Goal: Task Accomplishment & Management: Complete application form

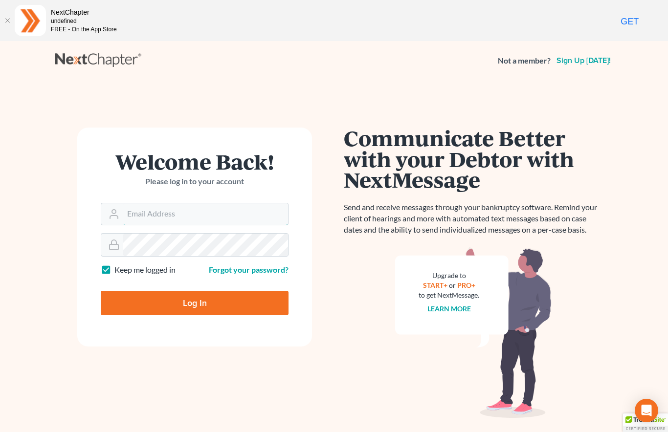
click at [191, 212] on input "Email Address" at bounding box center [205, 214] width 165 height 22
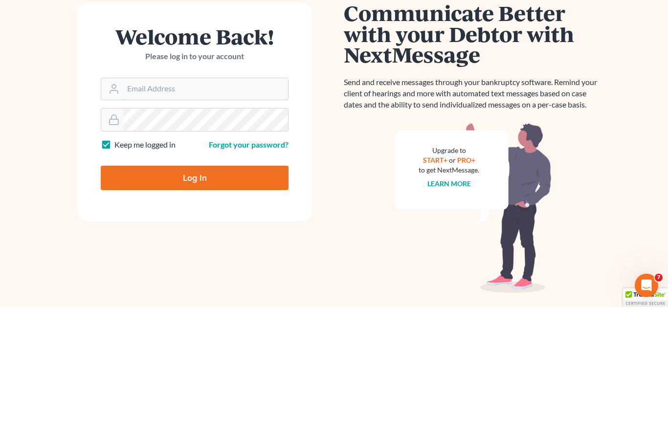
scroll to position [51, 0]
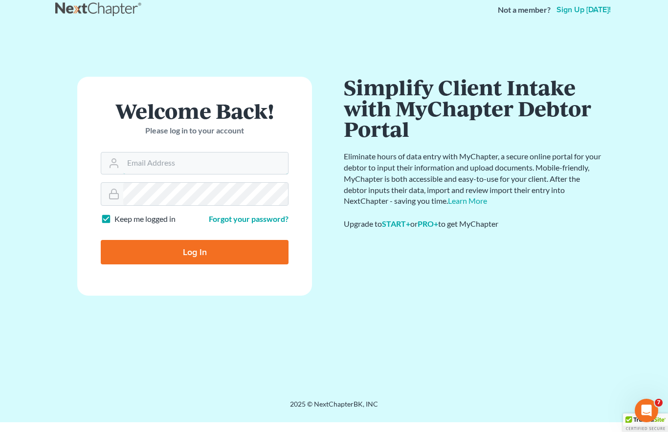
type input "[PERSON_NAME][EMAIL_ADDRESS][DOMAIN_NAME]"
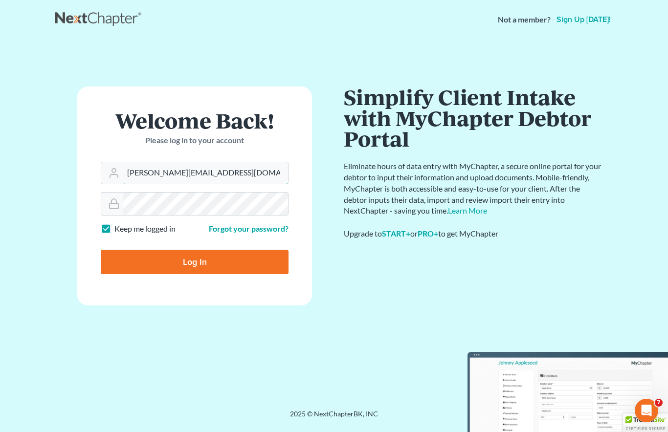
scroll to position [41, 0]
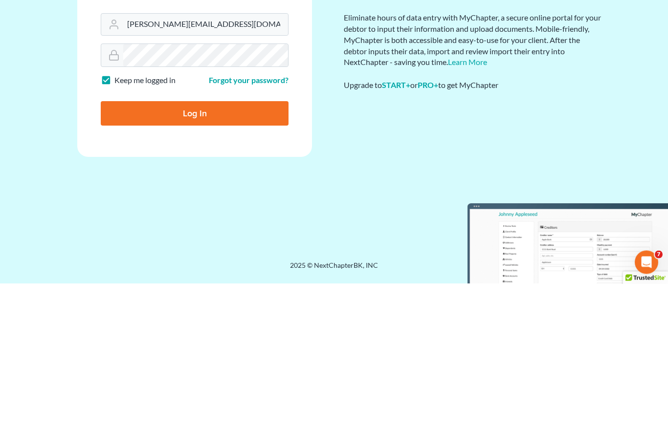
click at [201, 250] on input "Log In" at bounding box center [195, 262] width 188 height 24
type input "Thinking..."
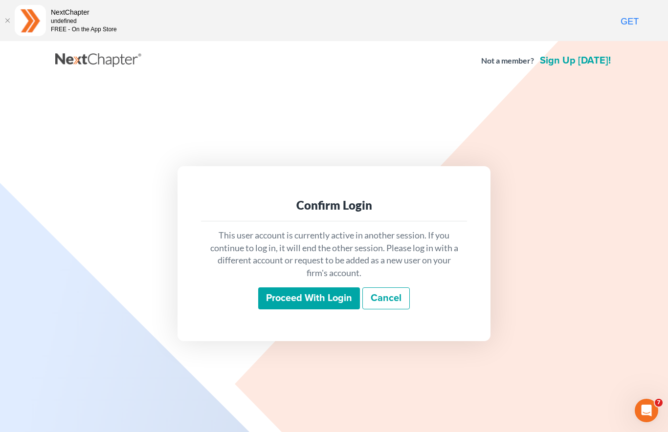
click at [311, 299] on input "Proceed with login" at bounding box center [309, 299] width 102 height 22
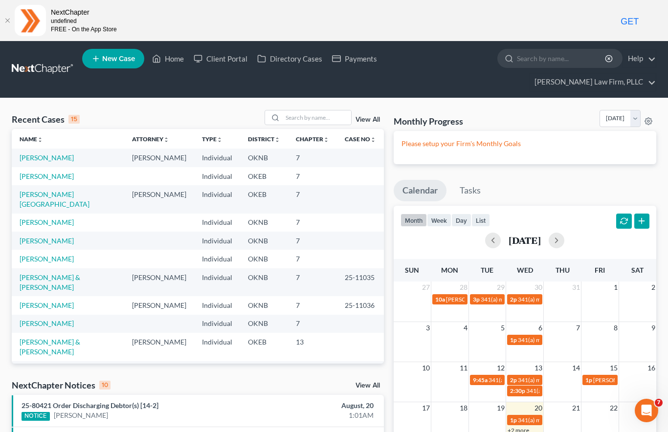
click at [45, 154] on link "[PERSON_NAME]" at bounding box center [47, 158] width 54 height 8
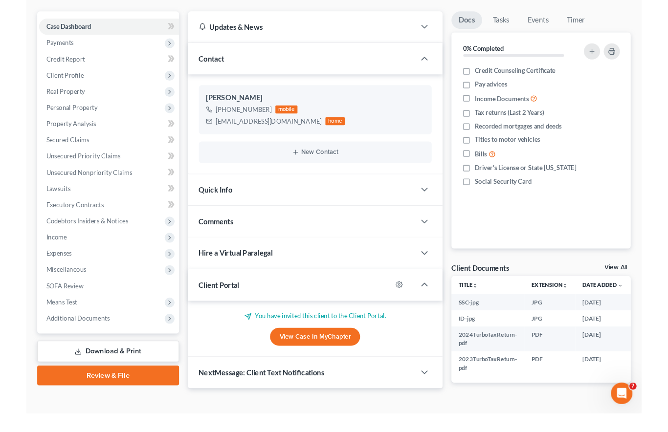
scroll to position [157, 0]
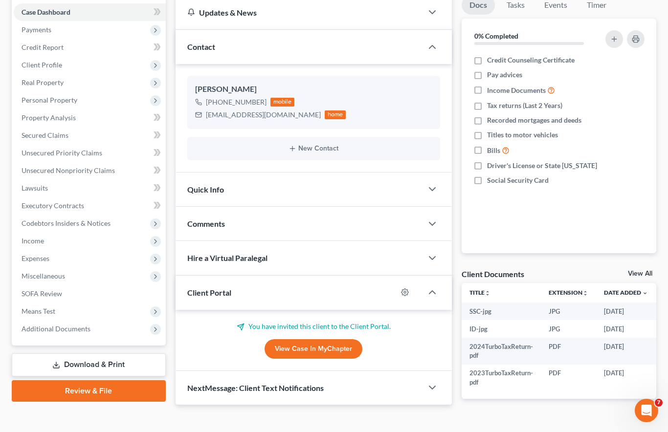
click at [67, 268] on span "Miscellaneous" at bounding box center [90, 277] width 152 height 18
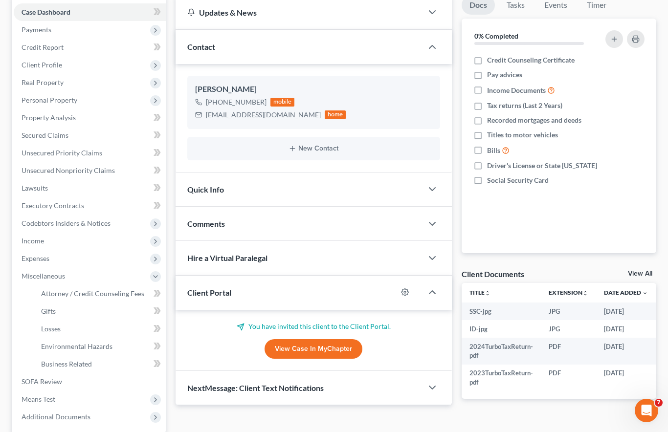
click at [127, 290] on span "Attorney / Credit Counseling Fees" at bounding box center [92, 294] width 103 height 8
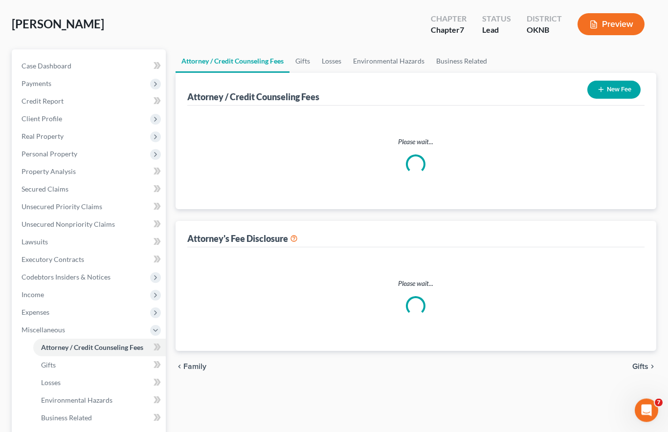
select select "0"
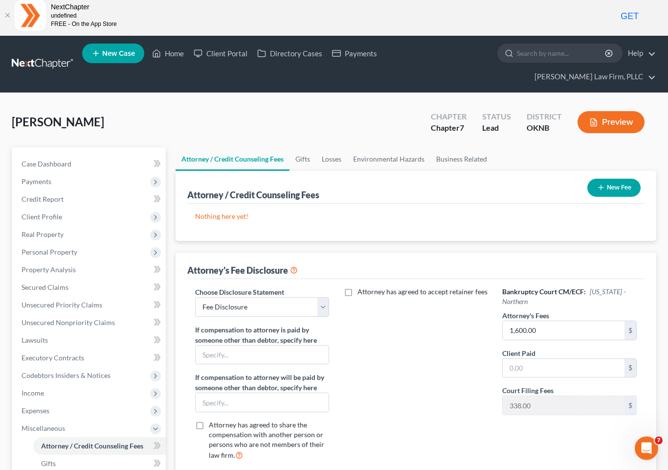
scroll to position [5, 0]
click at [533, 359] on input "text" at bounding box center [564, 368] width 122 height 19
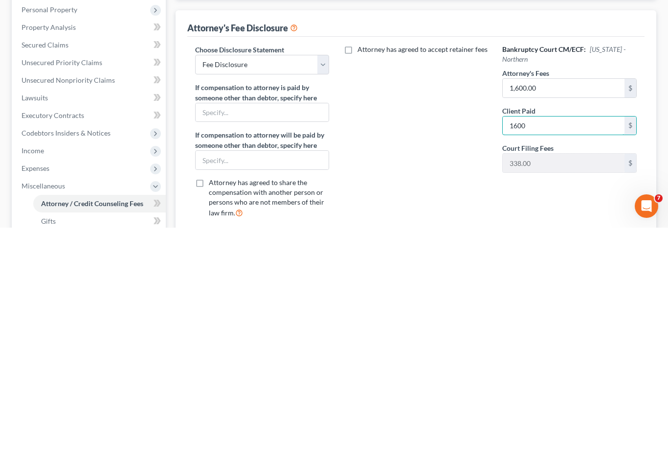
type input "1,600"
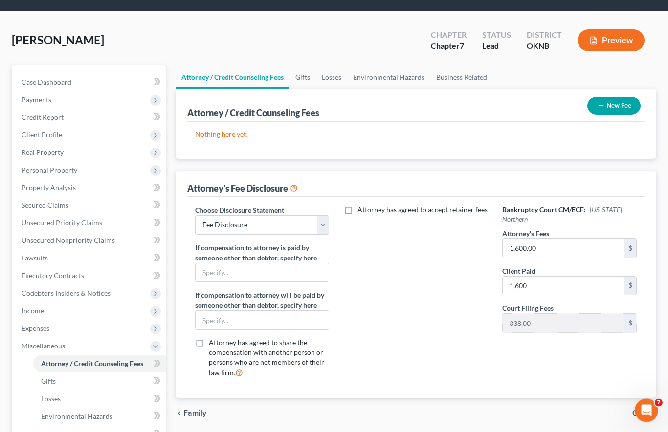
scroll to position [0, 0]
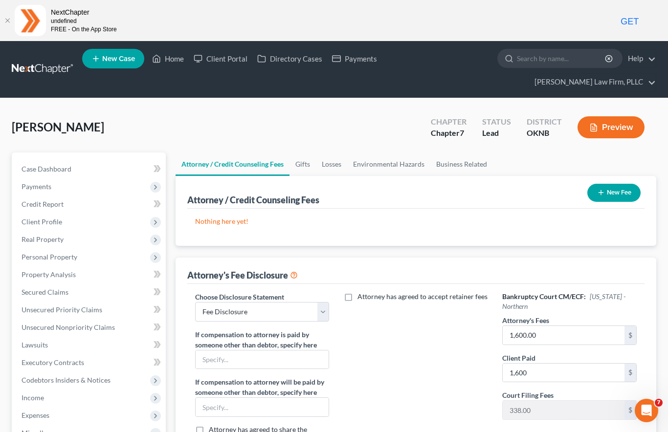
click at [613, 184] on button "New Fee" at bounding box center [613, 193] width 53 height 18
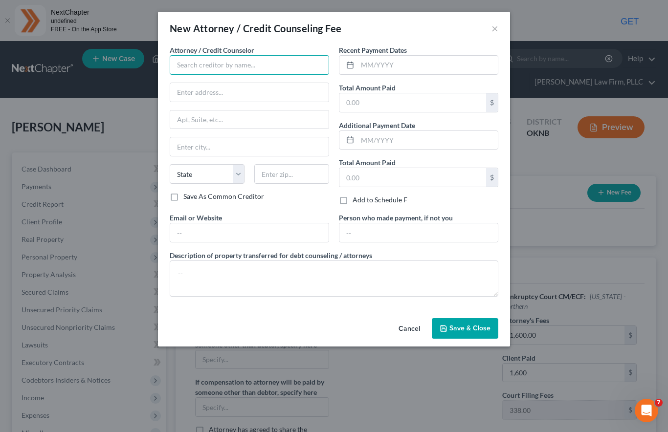
click at [243, 60] on input "text" at bounding box center [249, 65] width 159 height 20
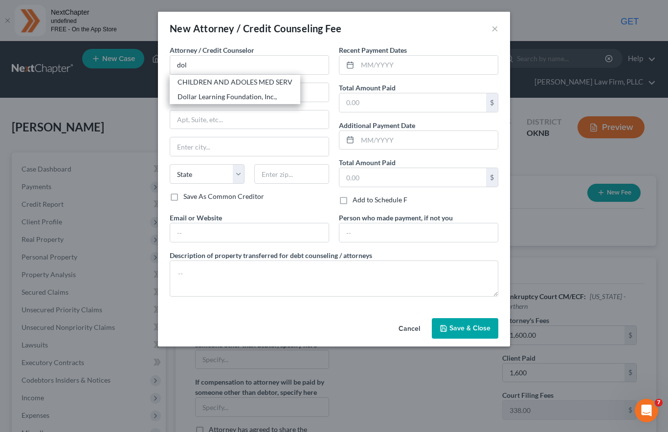
click at [234, 98] on div "Dollar Learning Foundation, Inc.," at bounding box center [235, 97] width 115 height 10
type input "Dollar Learning Foundation, Inc.,"
type input "[STREET_ADDRESS]"
type input "[GEOGRAPHIC_DATA]"
select select "4"
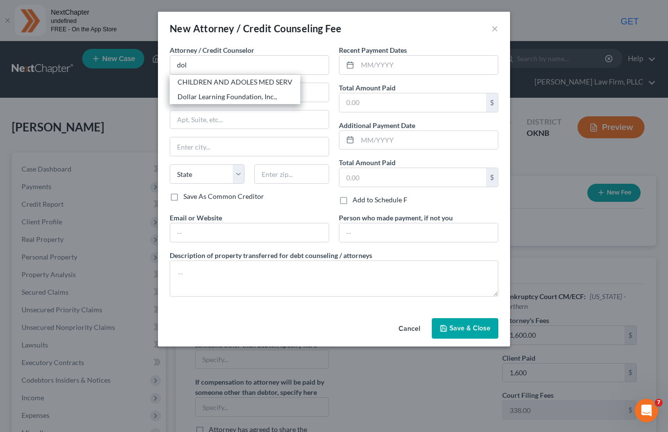
type input "91367"
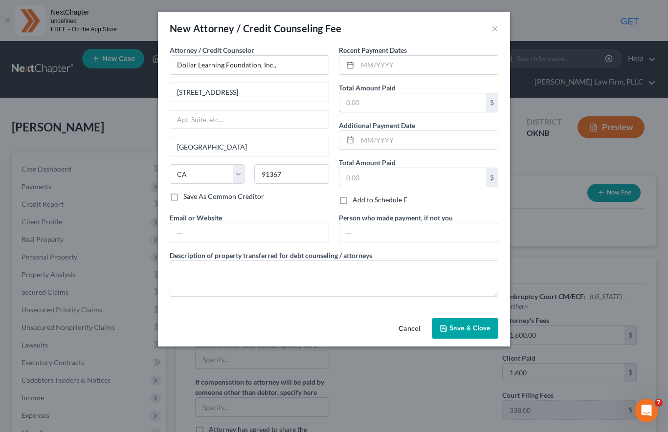
click at [375, 99] on input "text" at bounding box center [412, 102] width 147 height 19
type input "14.99"
click at [462, 321] on button "Save & Close" at bounding box center [465, 328] width 67 height 21
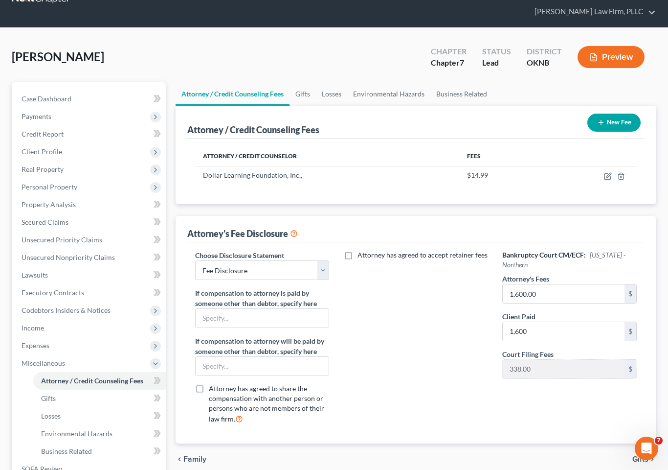
scroll to position [84, 0]
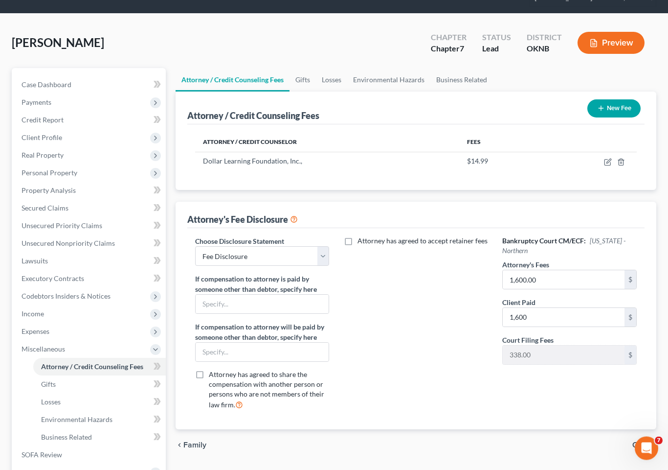
click at [35, 310] on span "Income" at bounding box center [33, 314] width 22 height 8
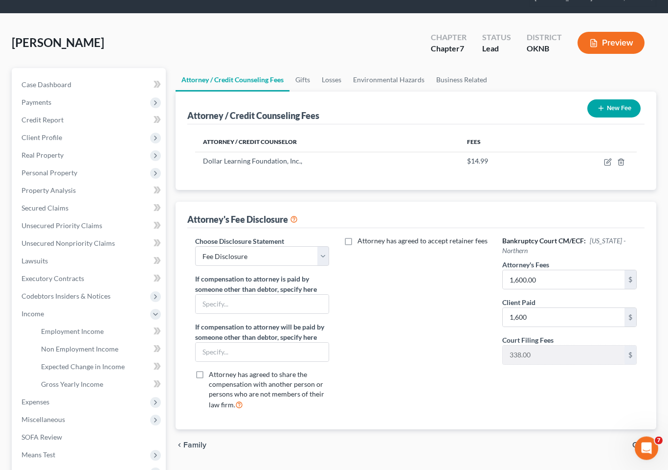
scroll to position [85, 0]
click at [46, 322] on link "Employment Income" at bounding box center [99, 331] width 133 height 18
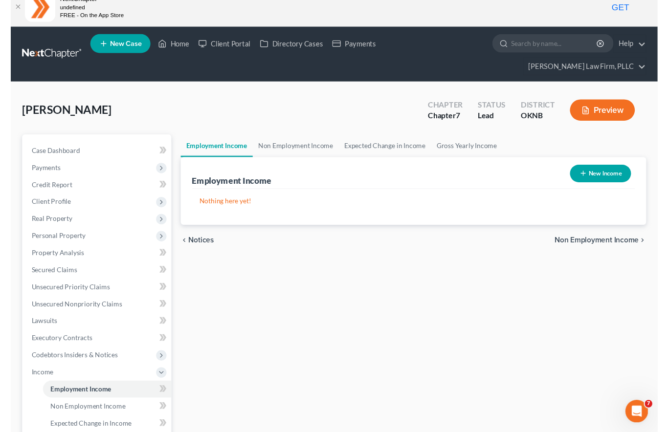
scroll to position [13, 0]
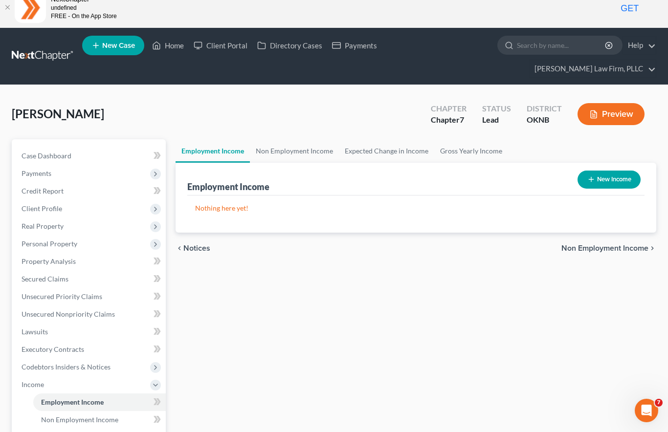
click at [38, 204] on span "Client Profile" at bounding box center [42, 208] width 41 height 8
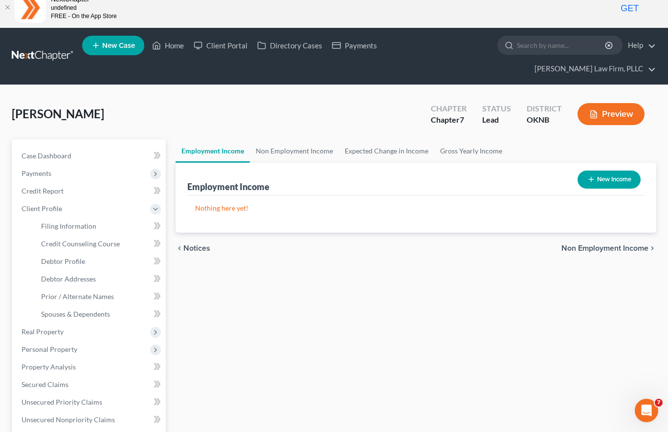
click at [47, 218] on link "Filing Information" at bounding box center [99, 227] width 133 height 18
select select "1"
select select "0"
select select "37"
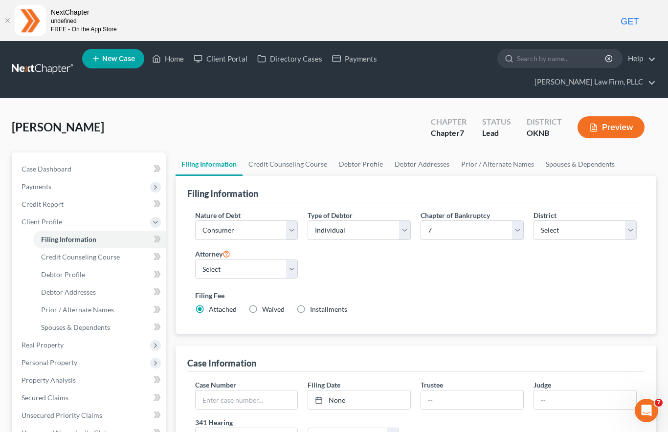
click at [54, 253] on span "Credit Counseling Course" at bounding box center [80, 257] width 79 height 8
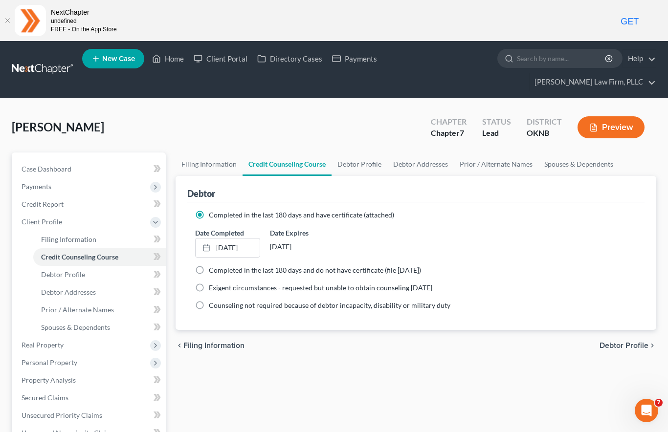
click at [54, 270] on span "Debtor Profile" at bounding box center [63, 274] width 44 height 8
select select "0"
